Goal: Transaction & Acquisition: Purchase product/service

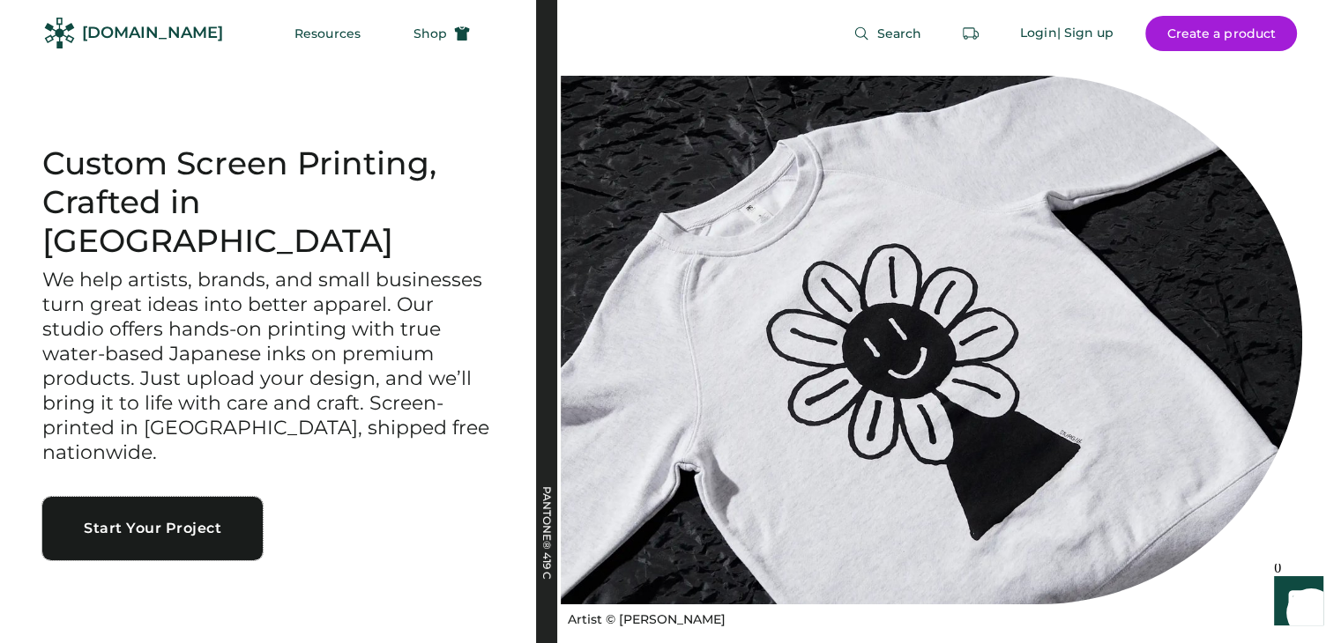
click at [167, 498] on button "Start Your Project" at bounding box center [152, 528] width 220 height 63
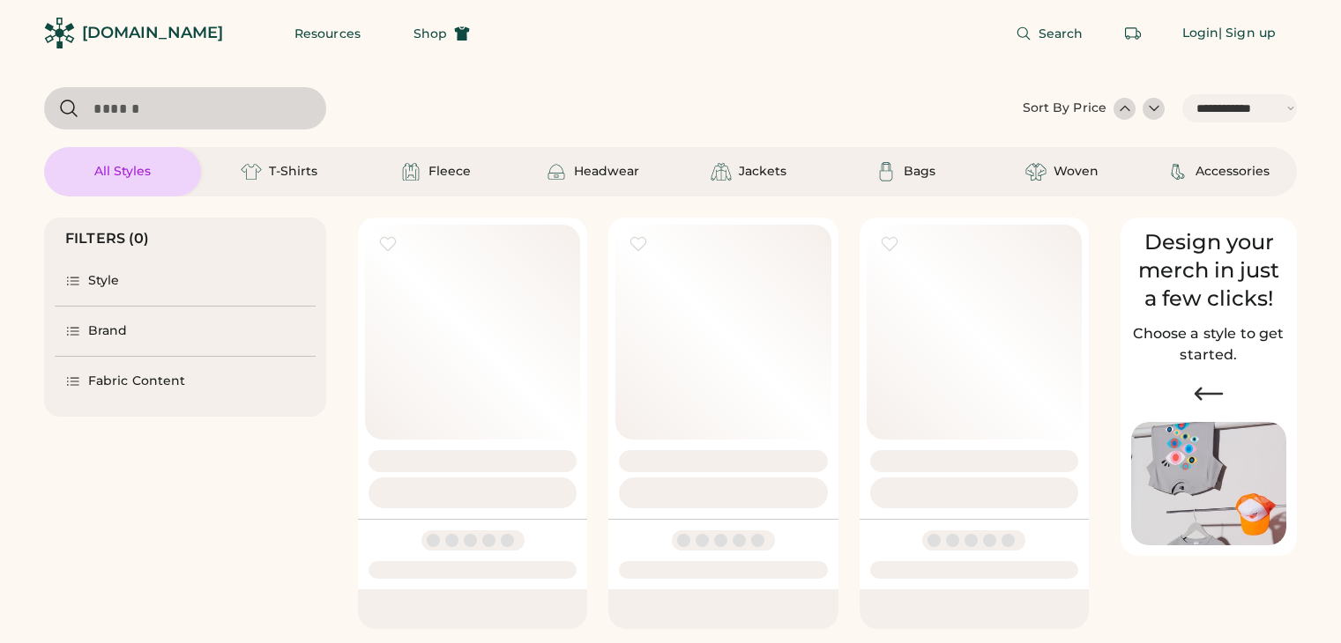
select select "*****"
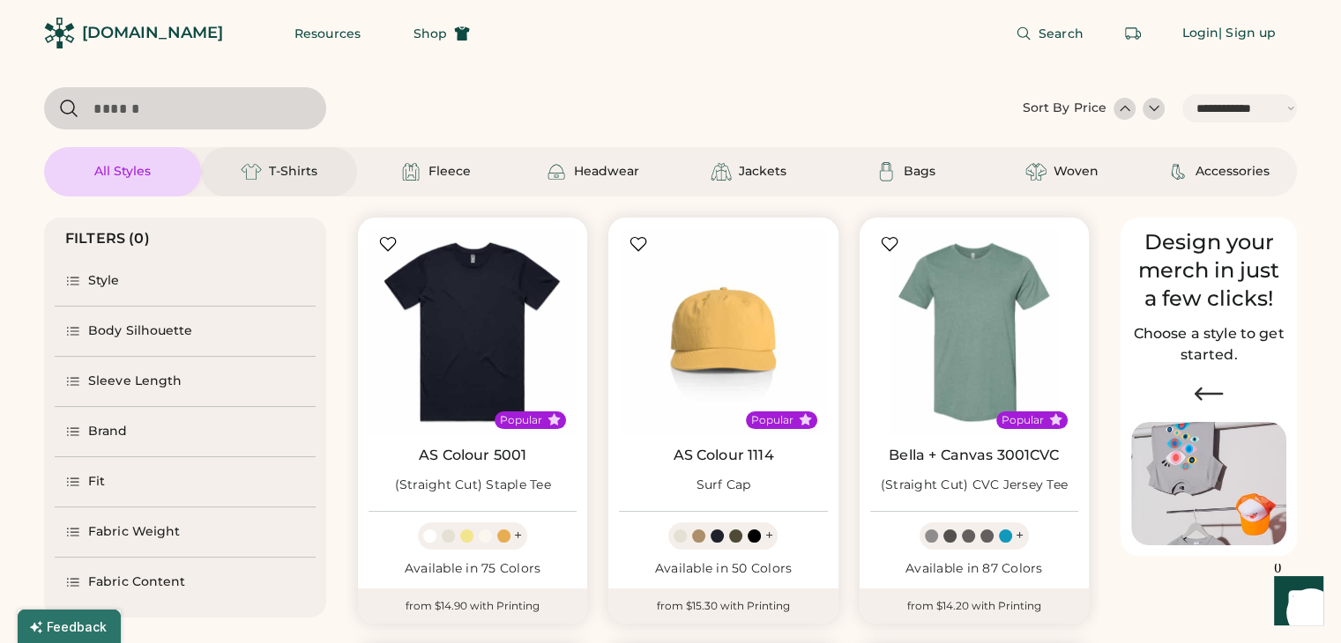
click at [282, 174] on div "T-Shirts" at bounding box center [293, 172] width 48 height 18
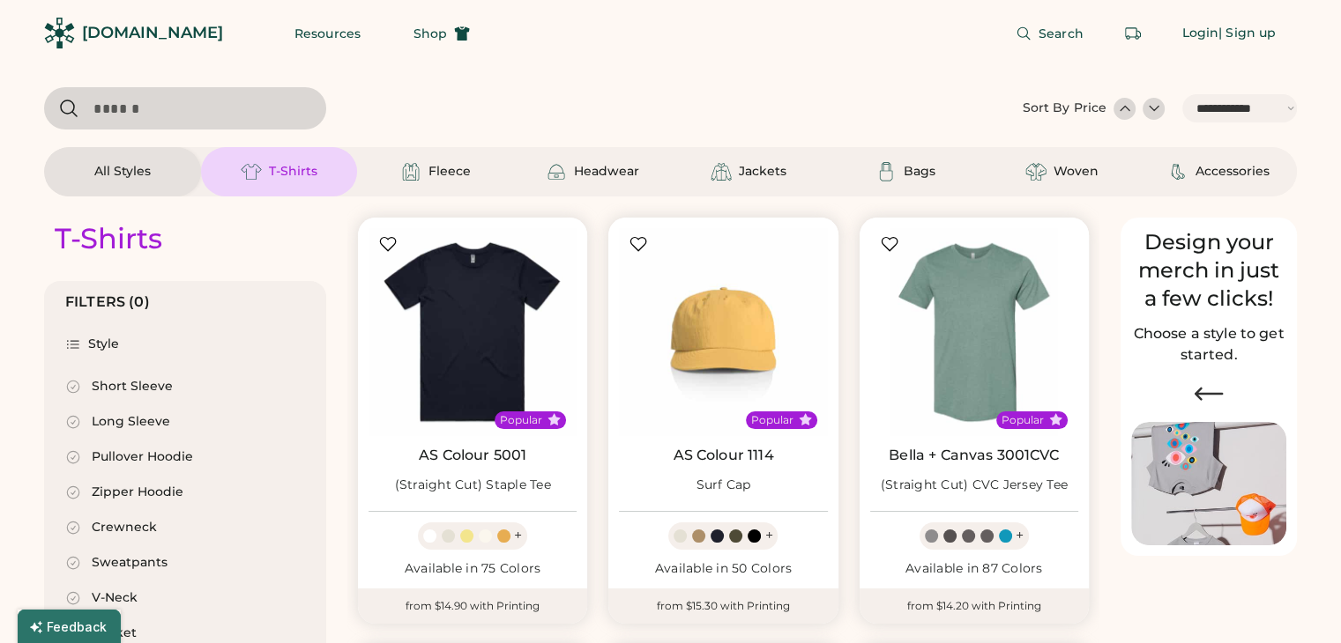
select select "*"
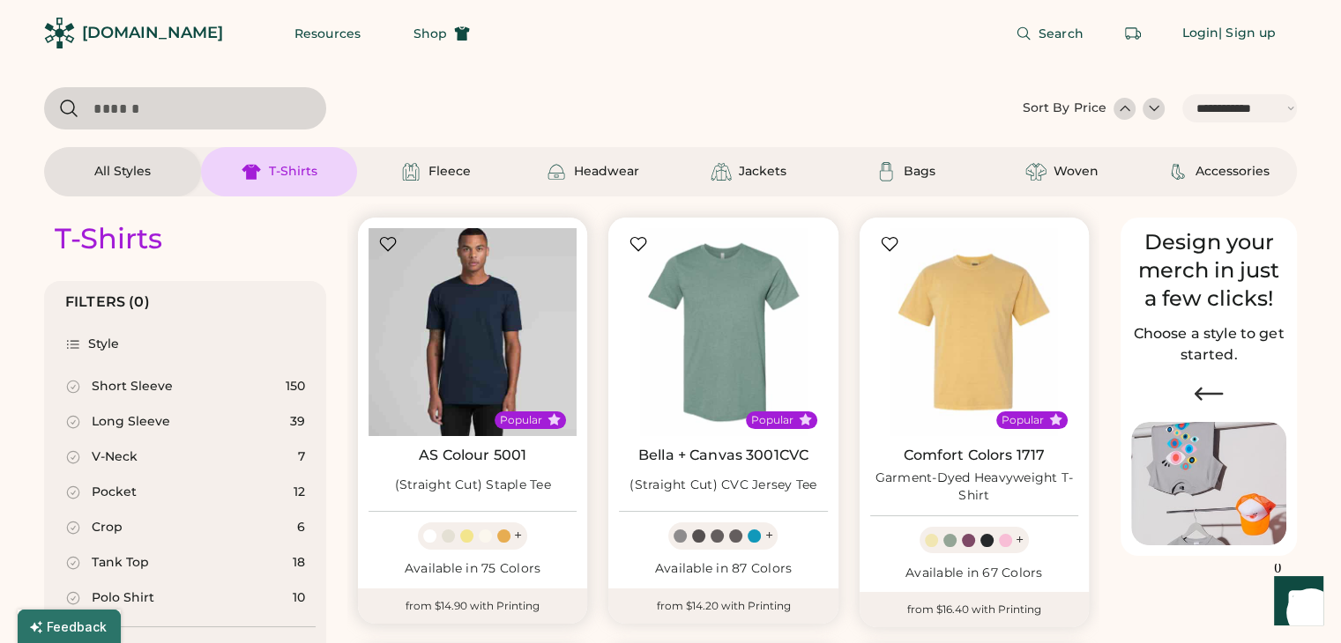
scroll to position [88, 0]
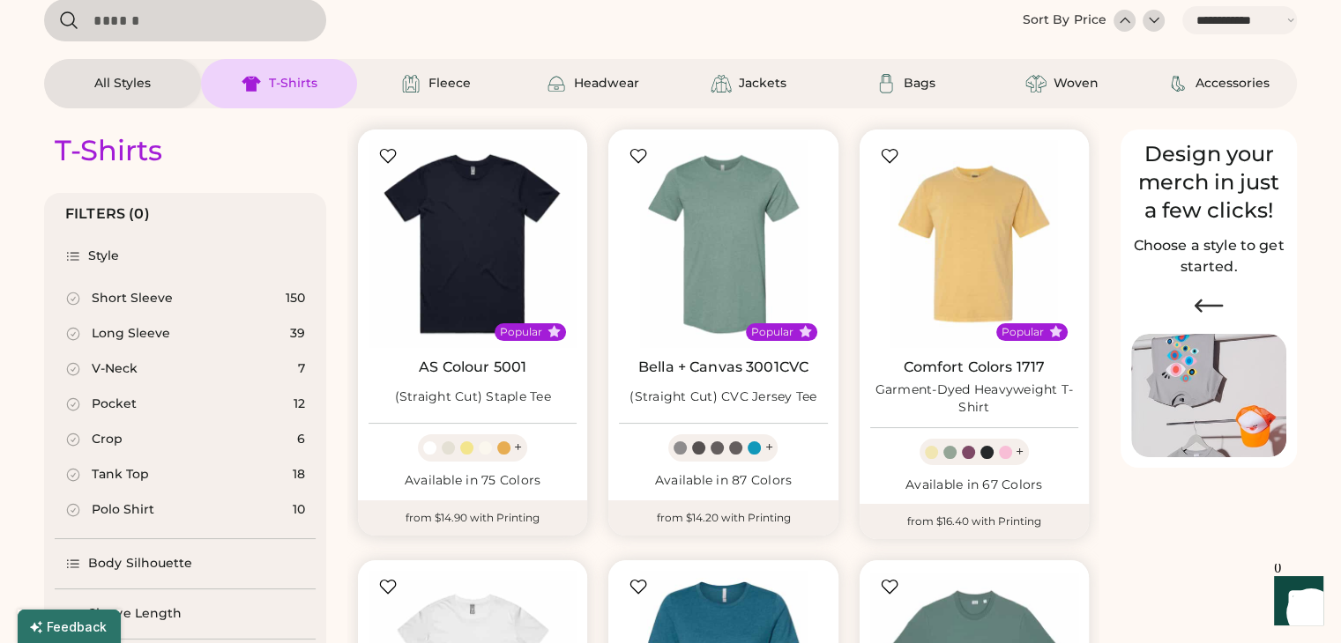
select select "*****"
select select "*"
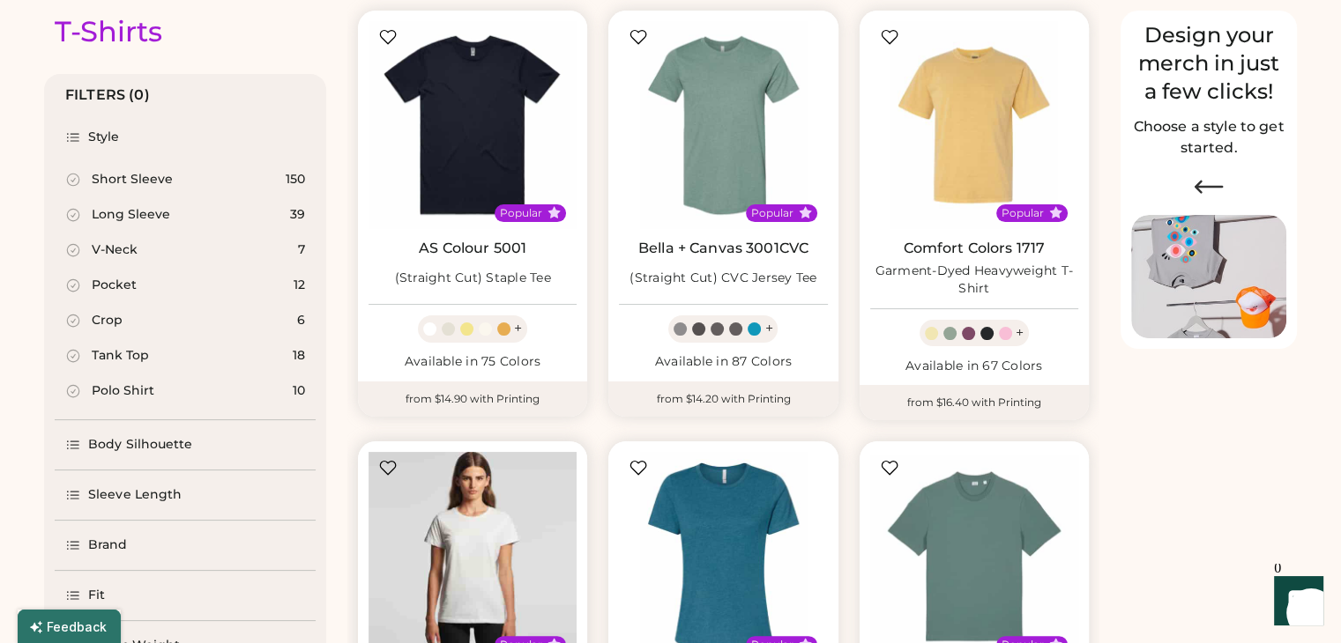
scroll to position [176, 0]
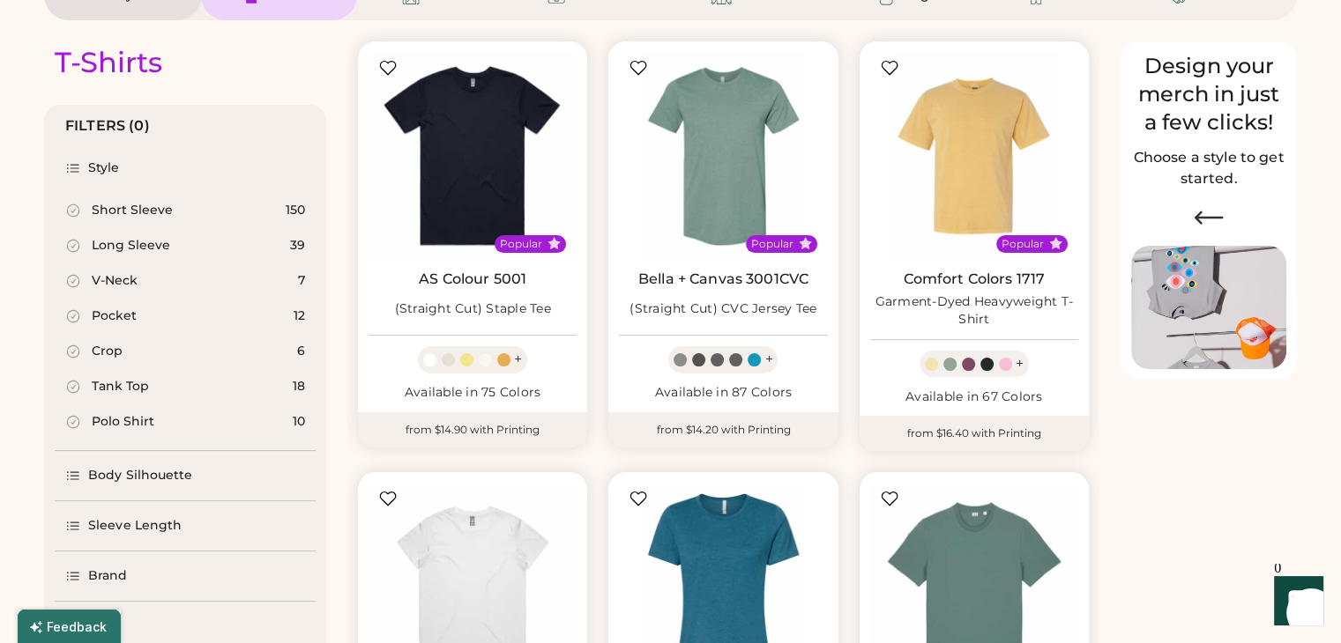
click at [76, 216] on icon at bounding box center [73, 211] width 16 height 16
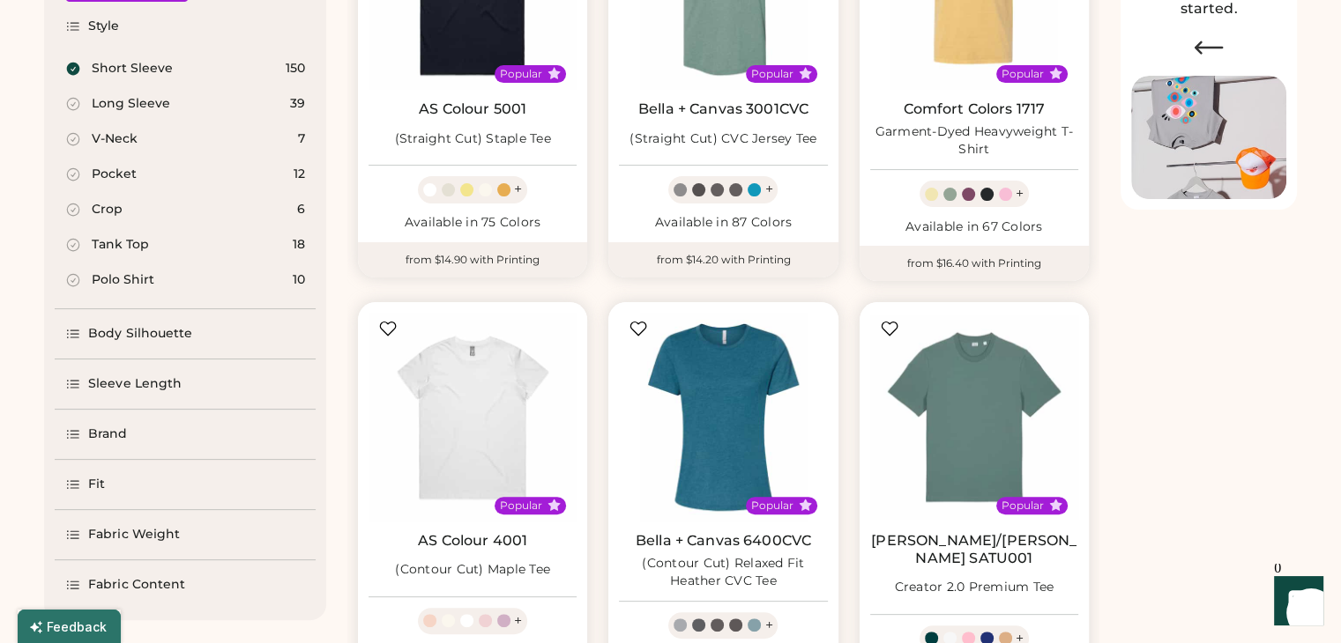
scroll to position [353, 0]
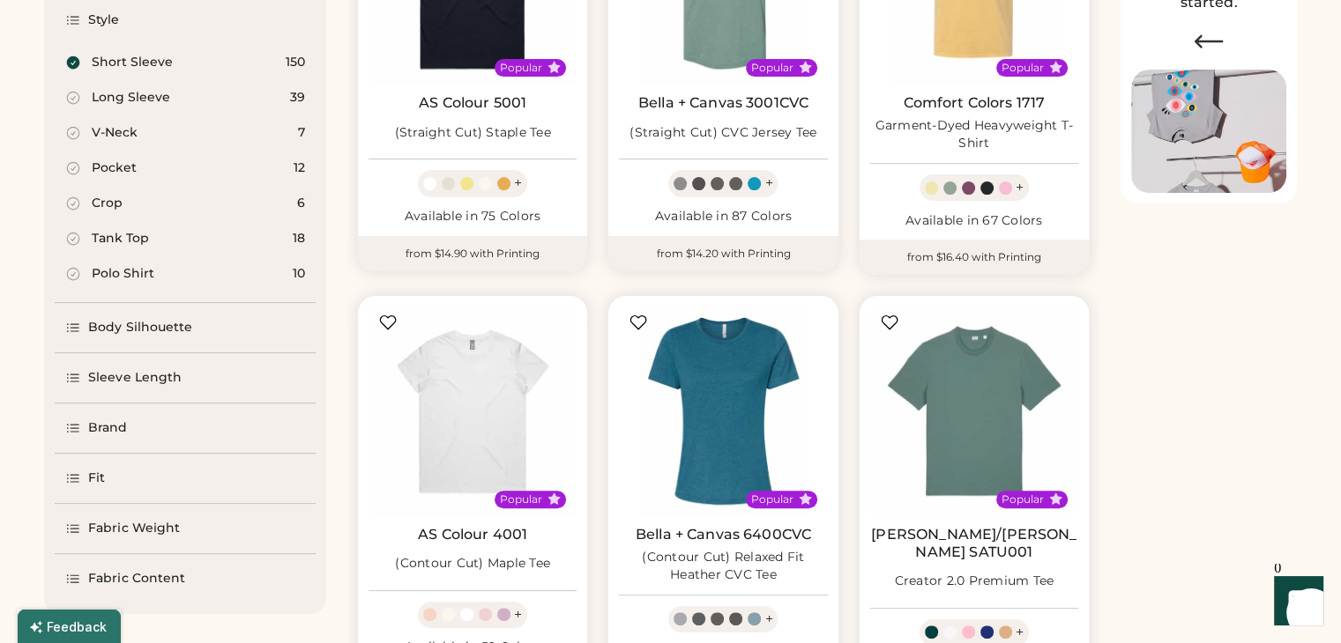
click at [202, 533] on div "Fabric Weight" at bounding box center [185, 528] width 261 height 49
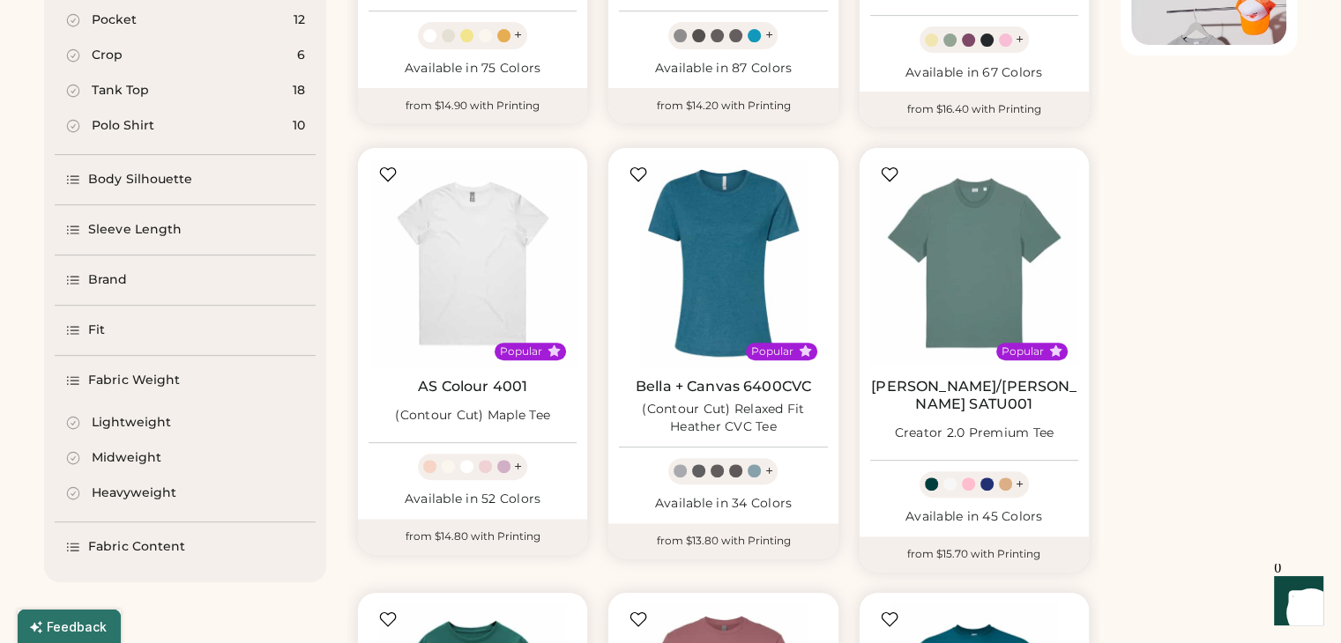
scroll to position [529, 0]
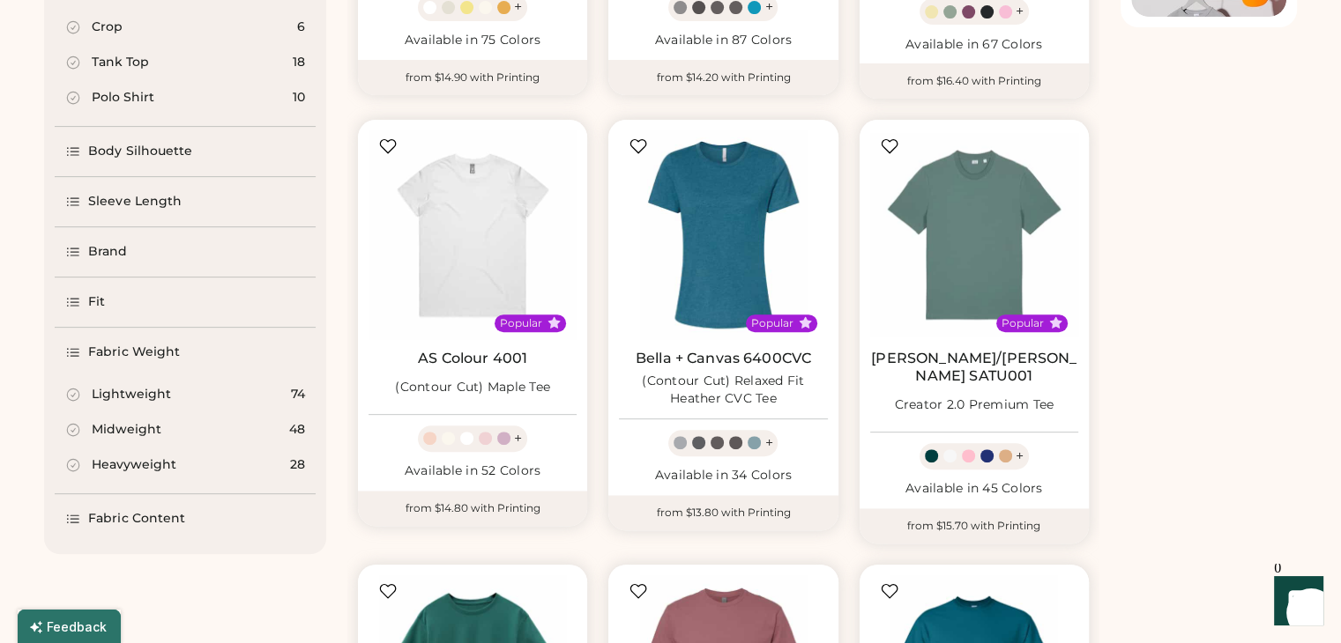
click at [73, 431] on icon at bounding box center [73, 430] width 12 height 12
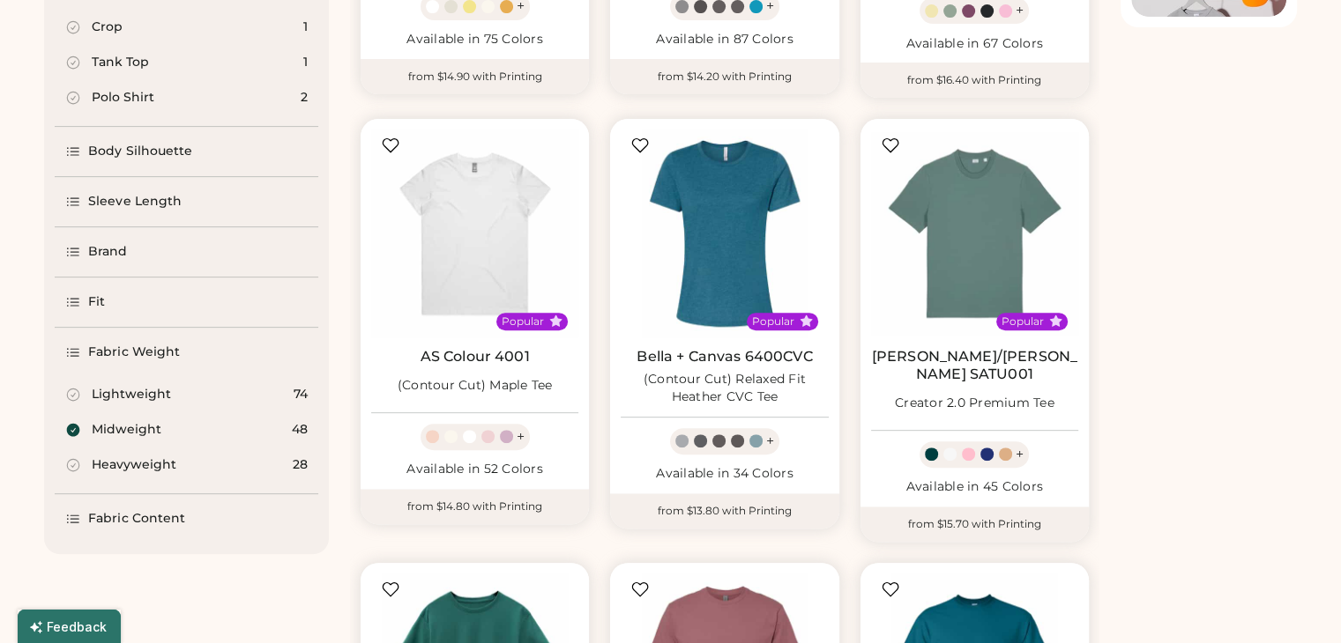
select select "*"
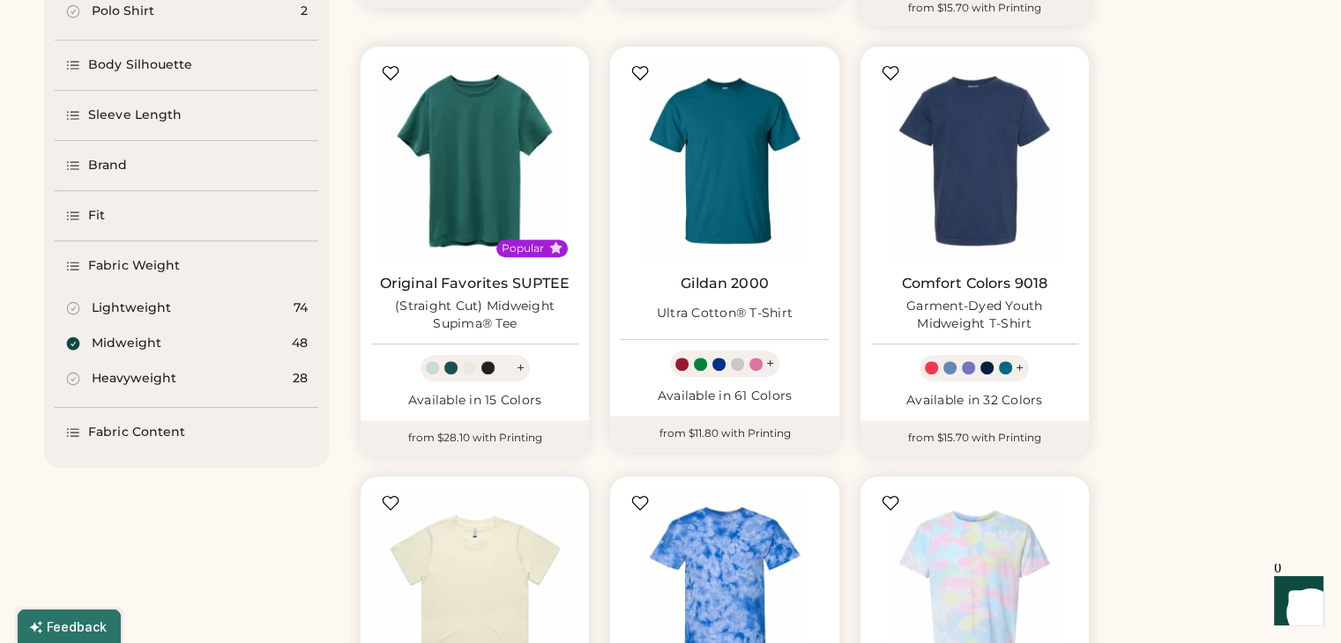
scroll to position [617, 0]
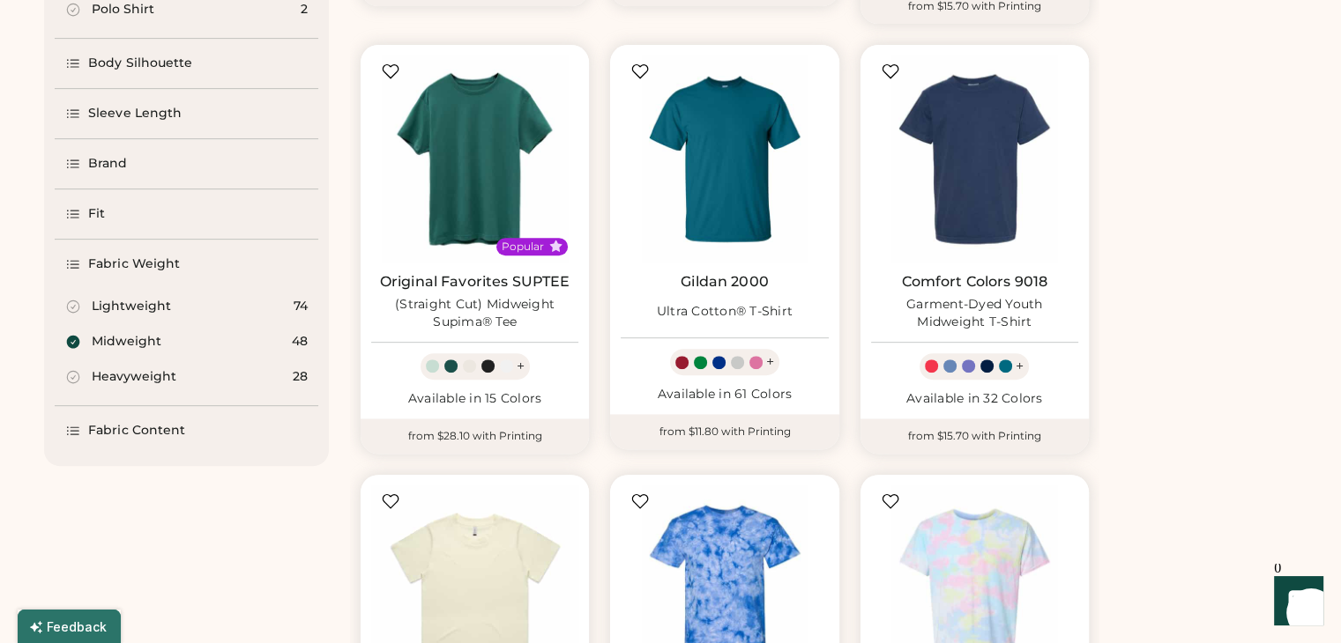
click at [180, 432] on div "Fabric Content" at bounding box center [136, 431] width 97 height 18
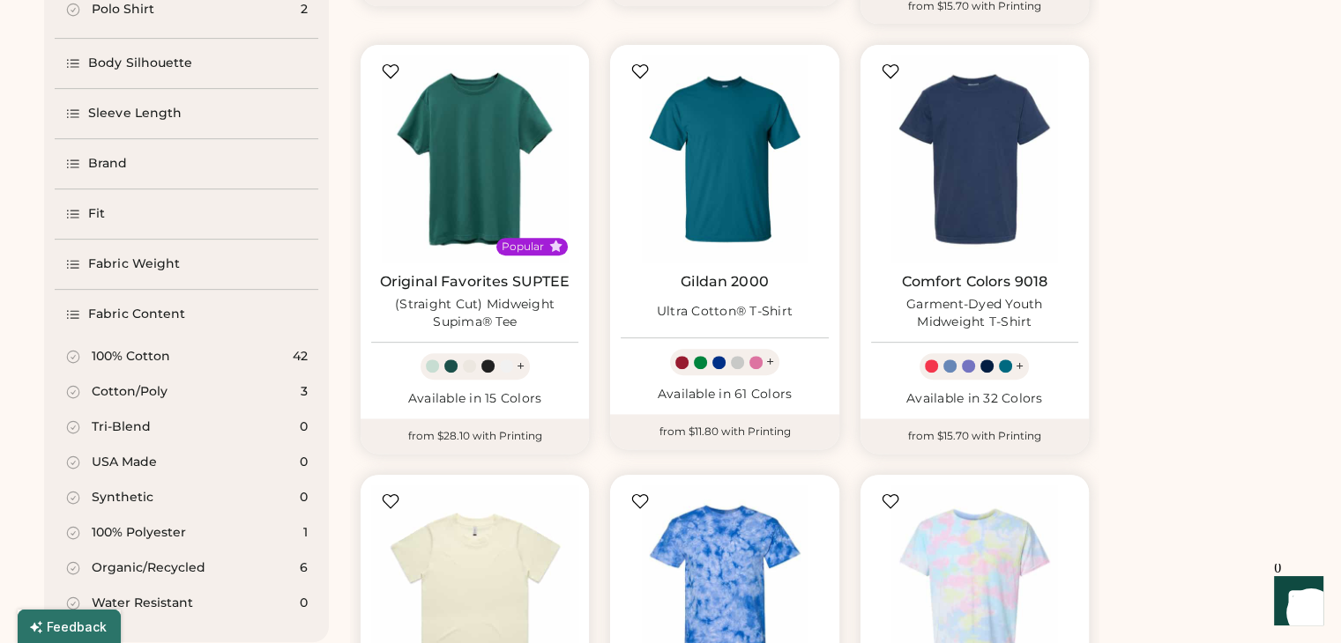
click at [69, 357] on icon at bounding box center [73, 357] width 16 height 16
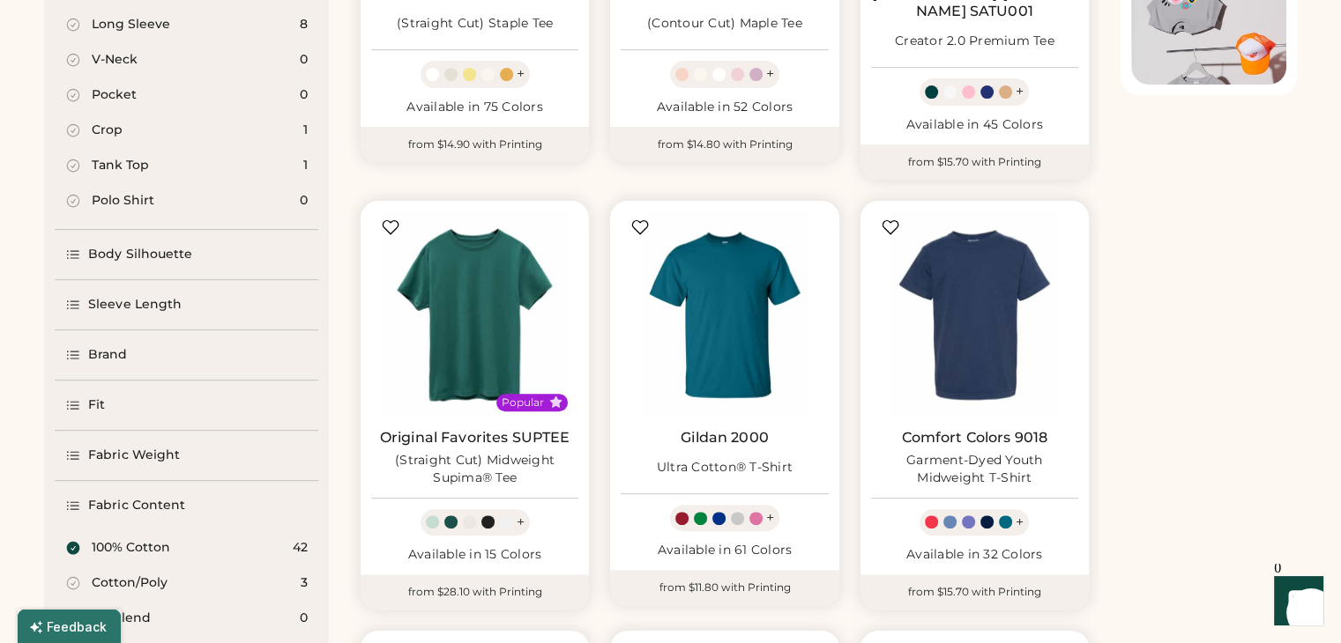
scroll to position [476, 0]
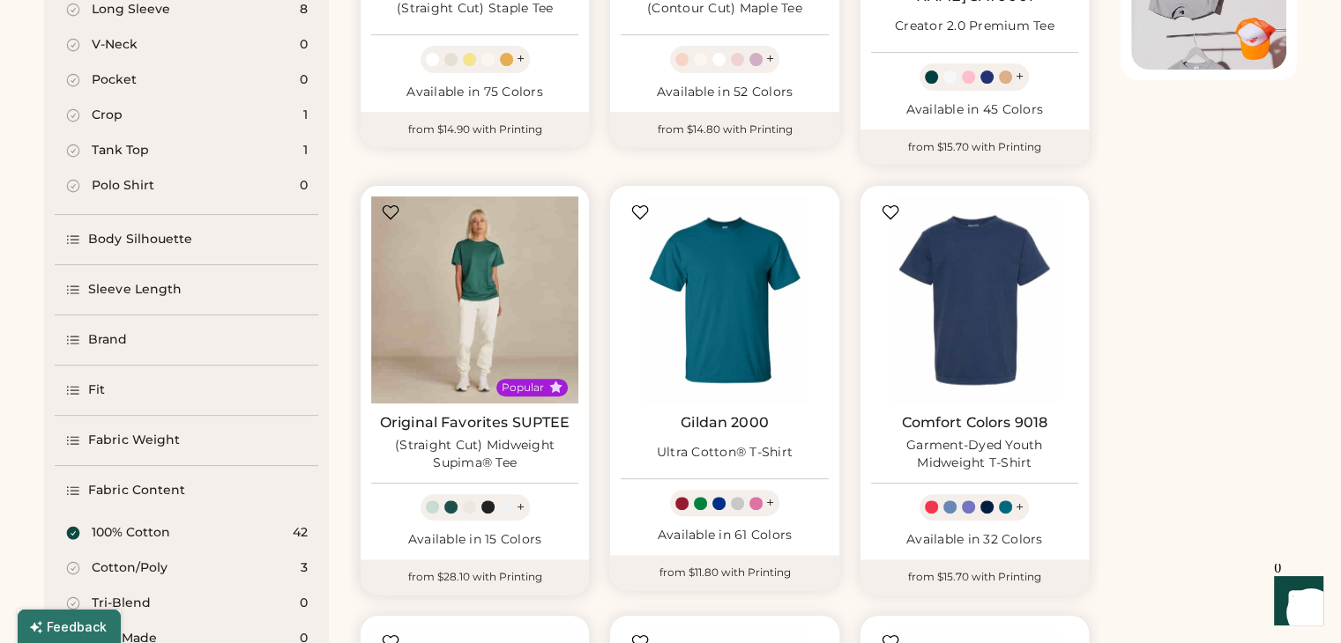
click at [478, 260] on img at bounding box center [474, 300] width 207 height 207
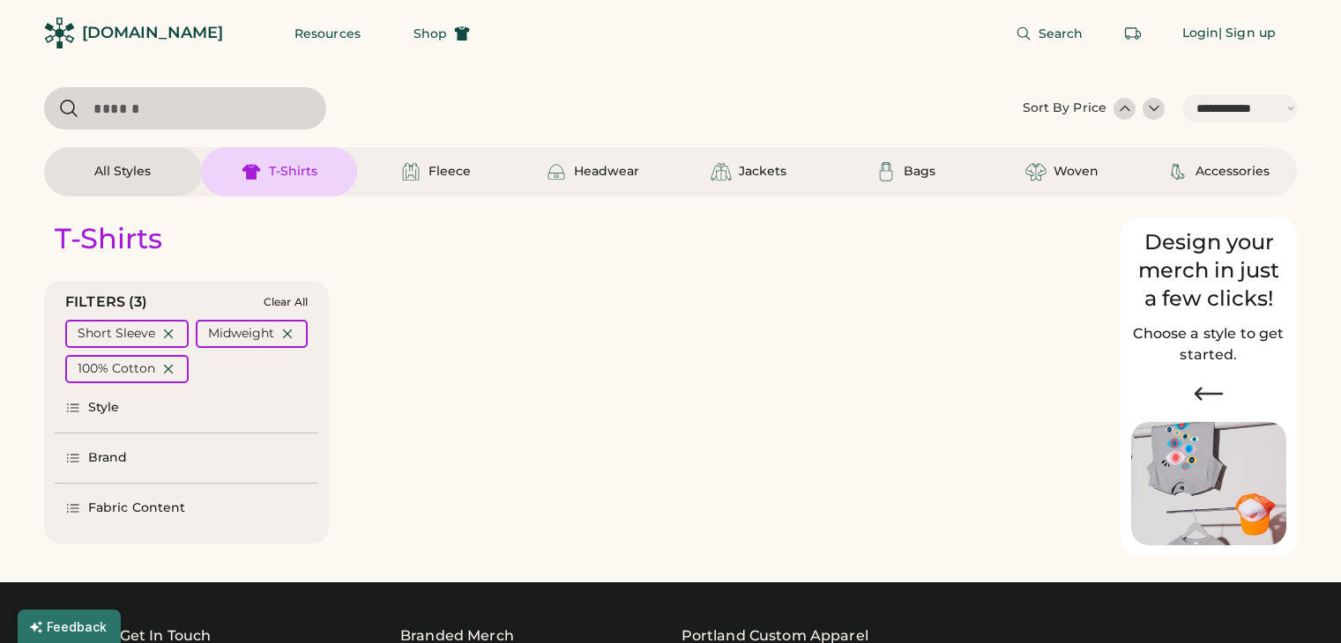
select select "*****"
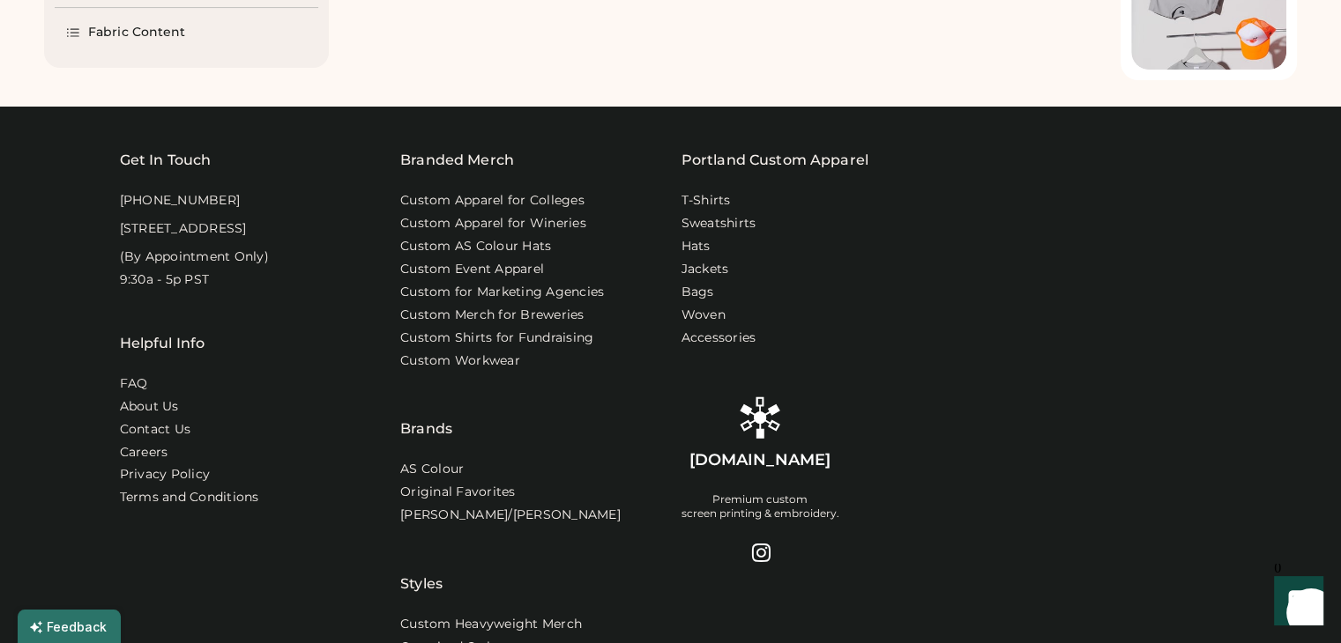
select select "*"
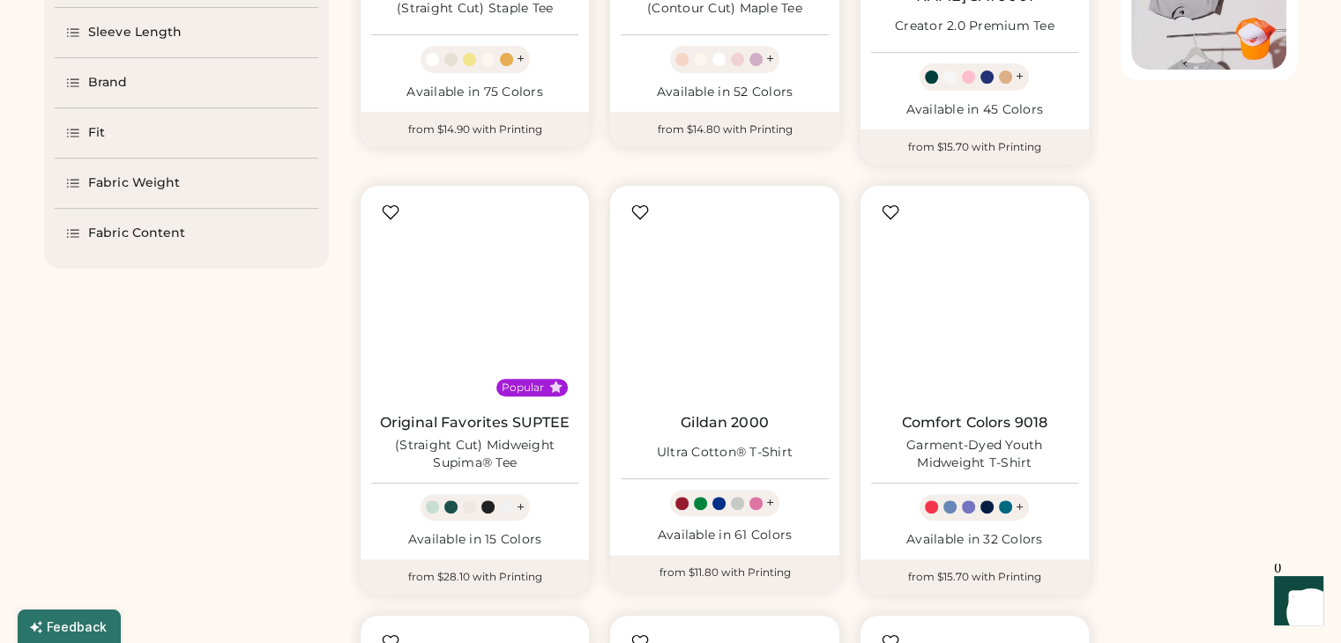
scroll to position [576, 0]
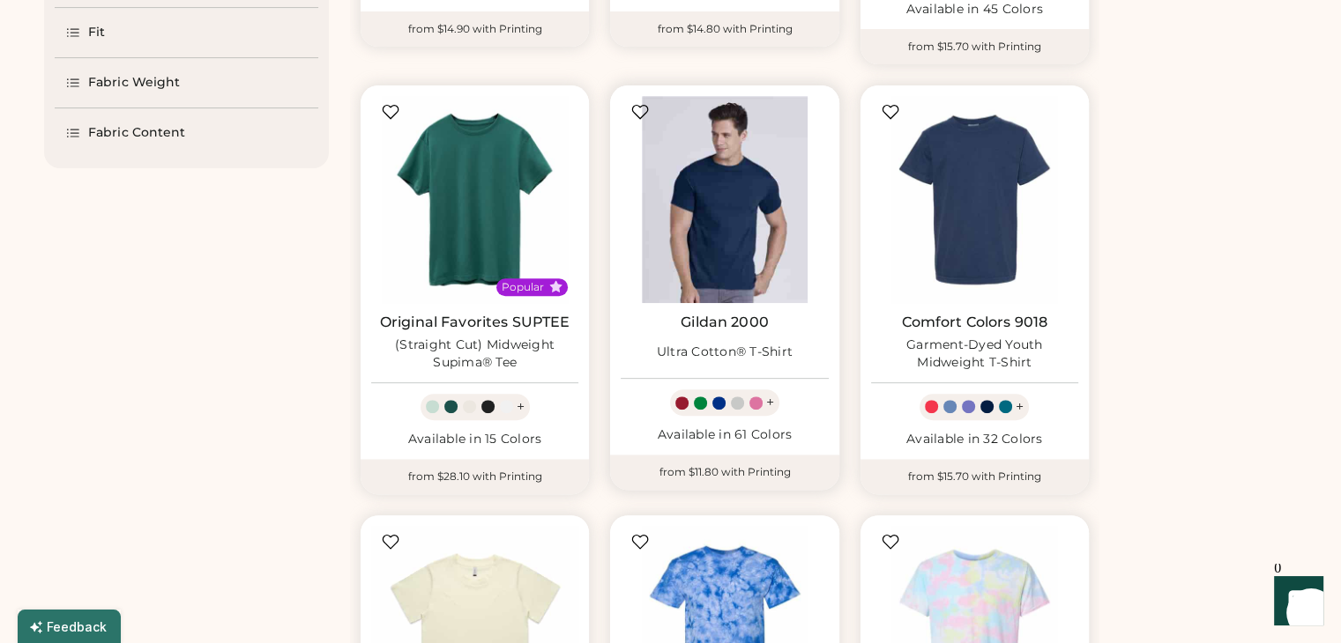
click at [733, 203] on img at bounding box center [723, 199] width 207 height 207
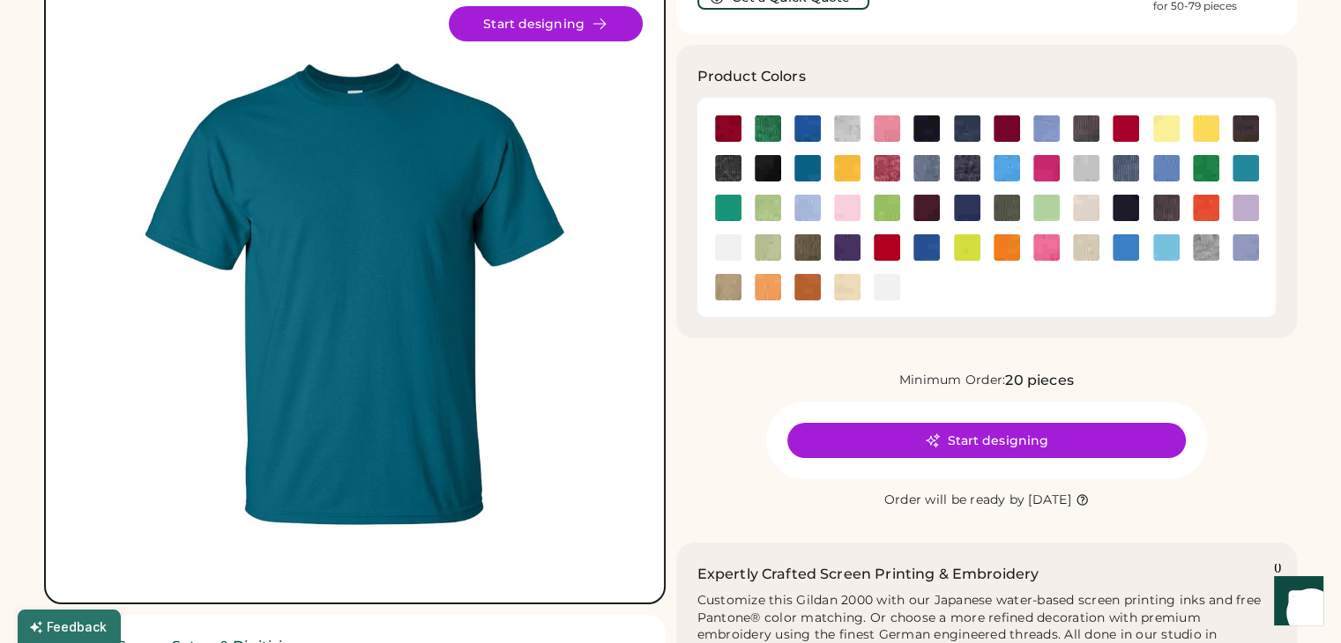
scroll to position [176, 0]
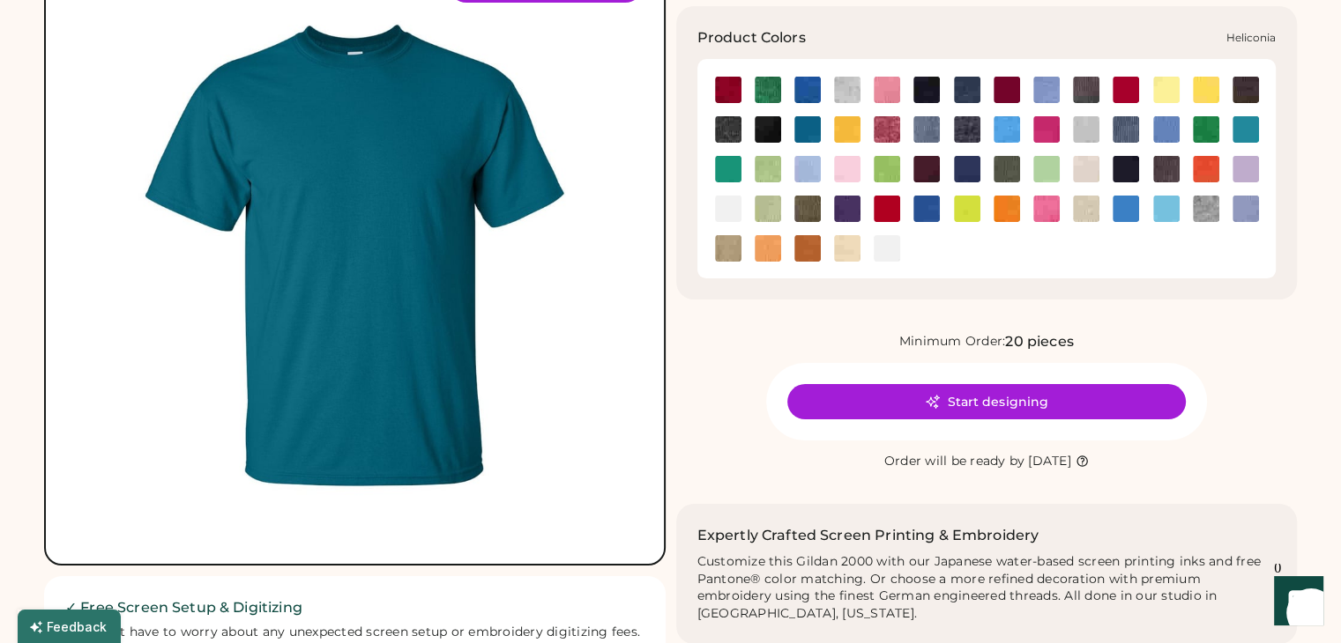
click at [1043, 125] on img at bounding box center [1046, 129] width 26 height 26
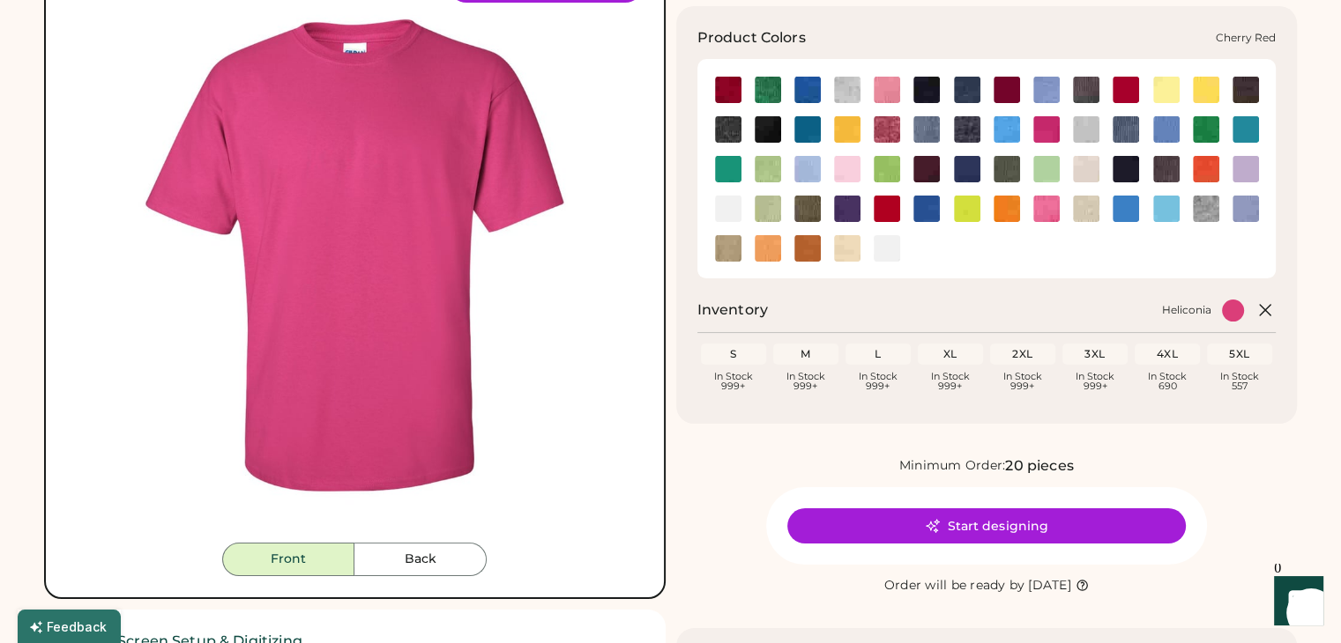
click at [1114, 92] on img at bounding box center [1125, 90] width 26 height 26
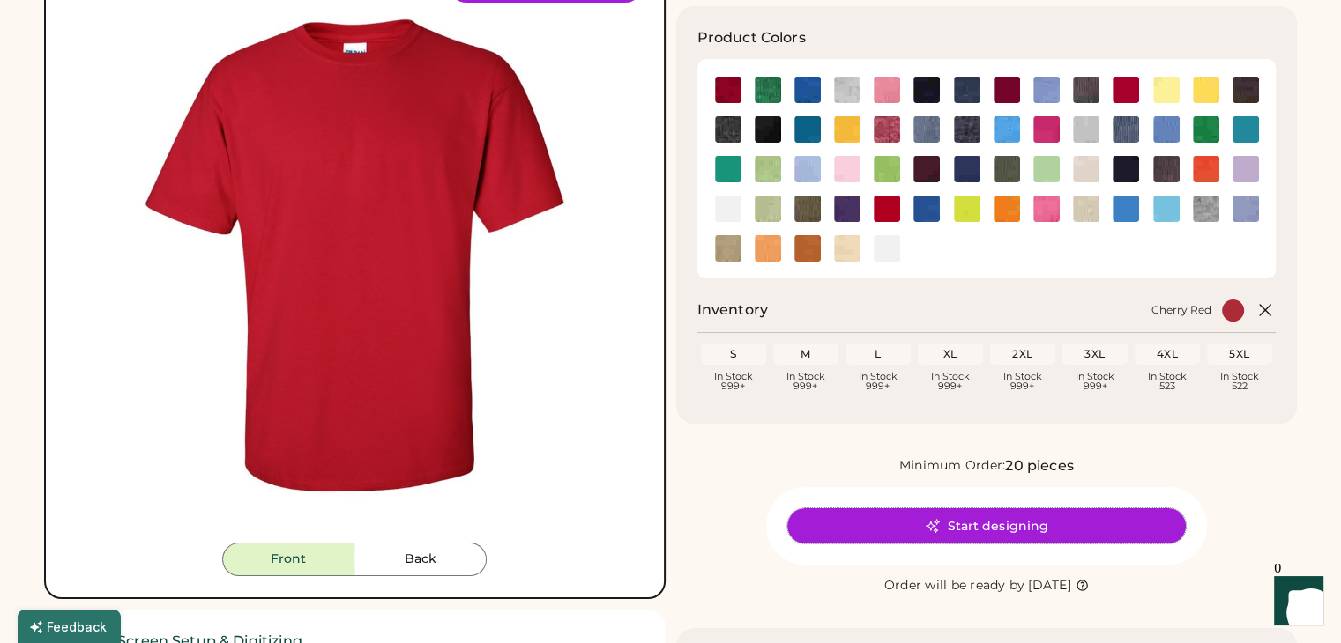
click at [949, 520] on button "Start designing" at bounding box center [986, 526] width 398 height 35
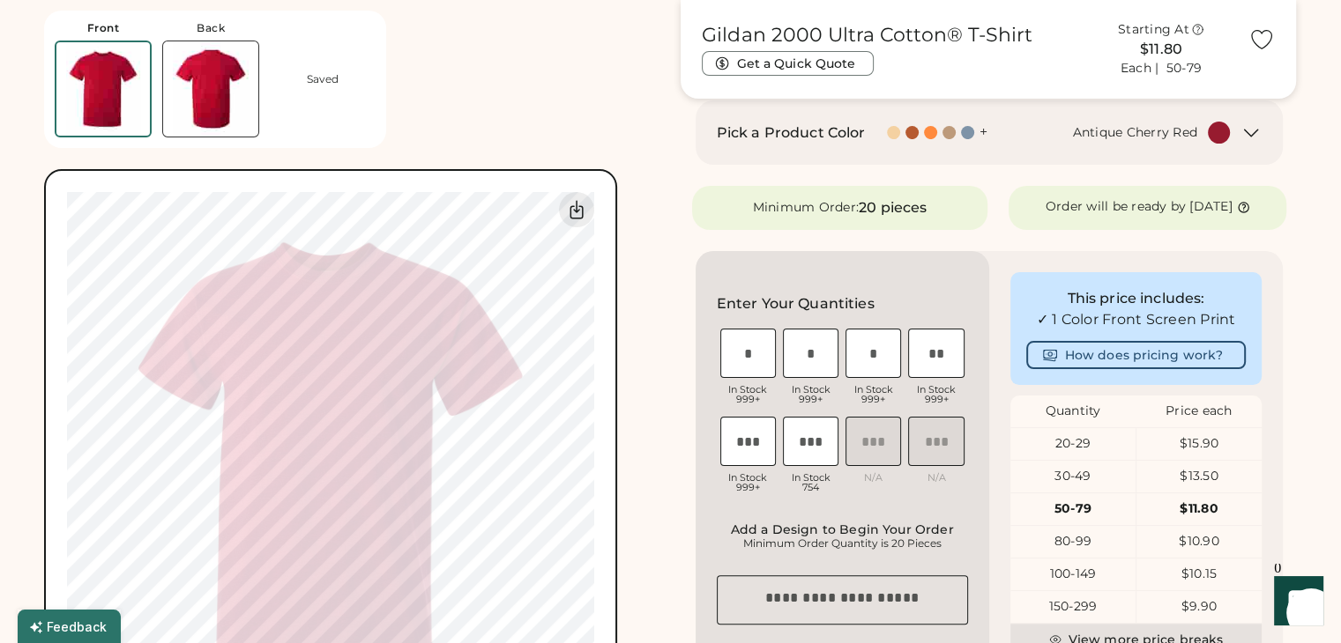
scroll to position [264, 0]
